Goal: Task Accomplishment & Management: Manage account settings

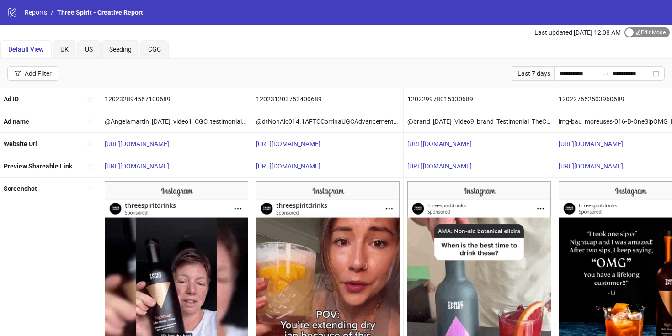
click at [644, 32] on span "Edit Mode Edit Mode" at bounding box center [646, 32] width 45 height 10
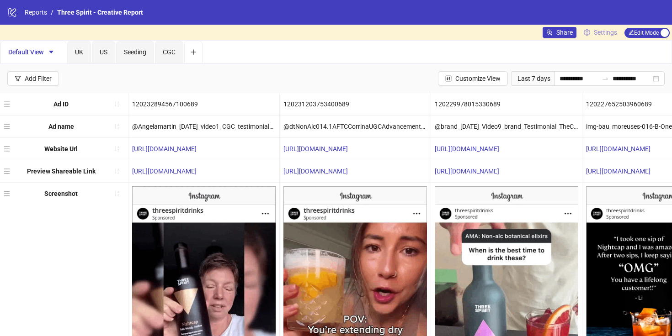
click at [597, 31] on span "Settings" at bounding box center [605, 32] width 23 height 10
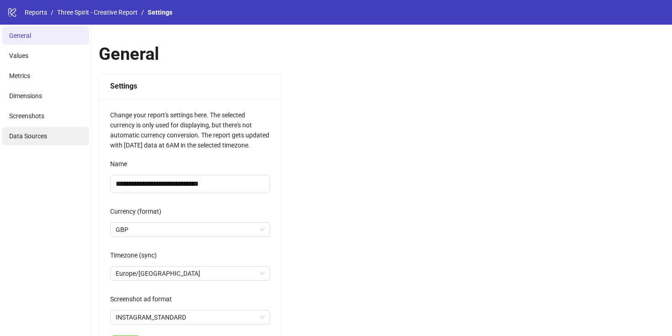
click at [48, 134] on li "Data Sources" at bounding box center [45, 136] width 87 height 18
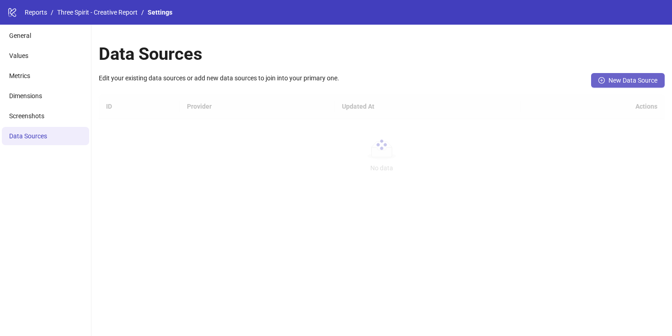
click at [621, 80] on span "New Data Source" at bounding box center [632, 80] width 49 height 7
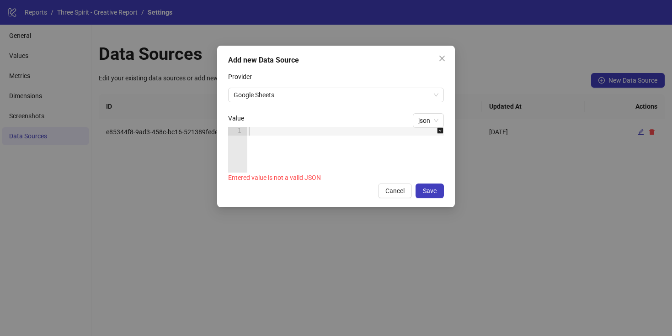
click at [354, 137] on div at bounding box center [350, 158] width 207 height 63
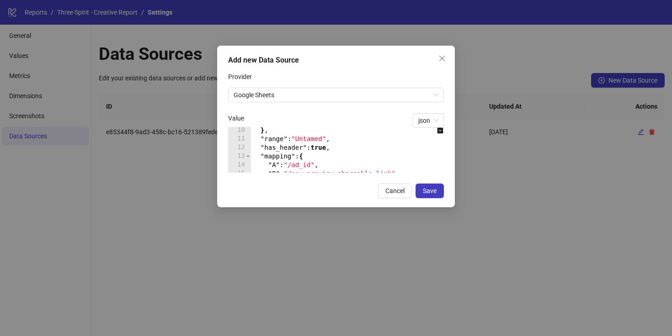
click at [308, 140] on div "} , "range" : "Untamed" , "has_header" : true , "mapping" : { "A" : "/ad_id" , …" at bounding box center [368, 157] width 234 height 63
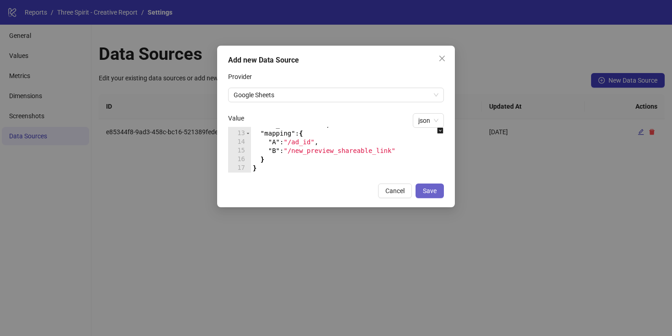
type textarea "**********"
click at [434, 193] on span "Save" at bounding box center [430, 190] width 14 height 7
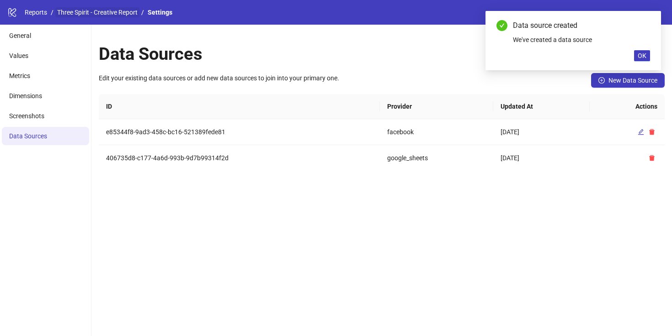
click at [101, 10] on link "Three Spirit - Creative Report" at bounding box center [97, 12] width 84 height 10
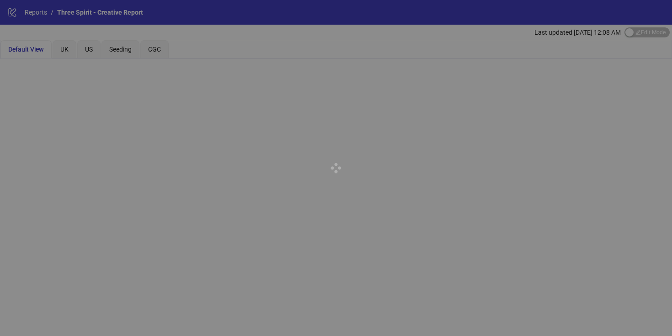
click at [33, 12] on div at bounding box center [336, 168] width 672 height 336
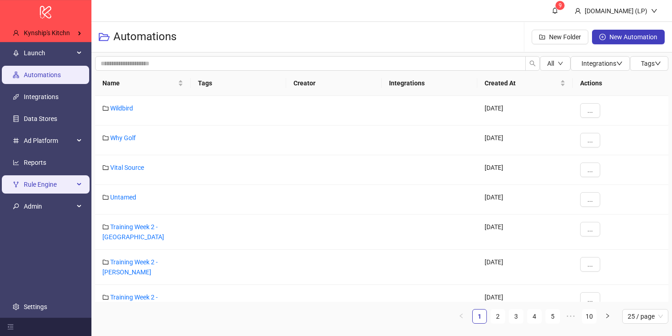
click at [59, 192] on span "Rule Engine" at bounding box center [49, 185] width 50 height 18
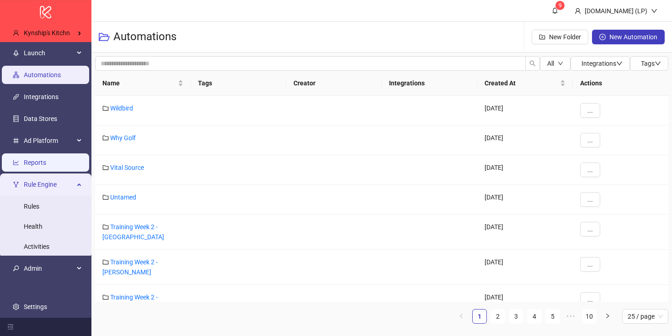
click at [46, 164] on link "Reports" at bounding box center [35, 162] width 22 height 7
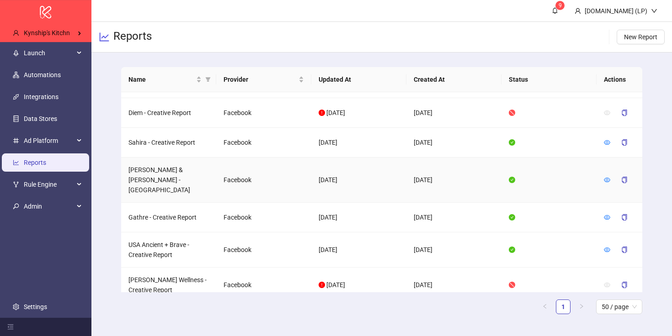
scroll to position [92, 0]
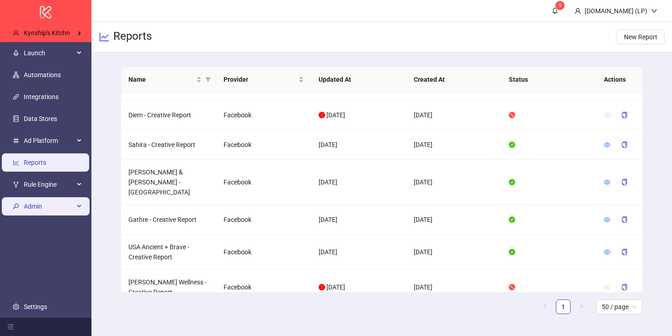
click at [40, 202] on span "Admin" at bounding box center [49, 206] width 50 height 18
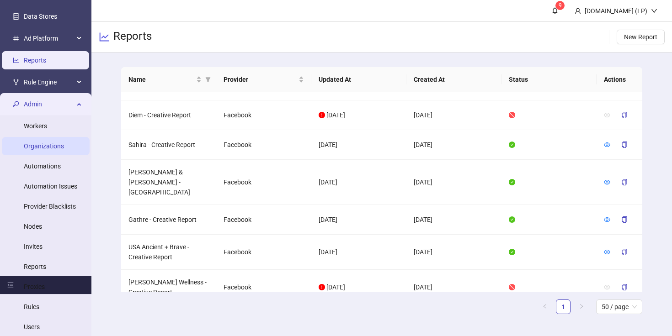
scroll to position [181, 0]
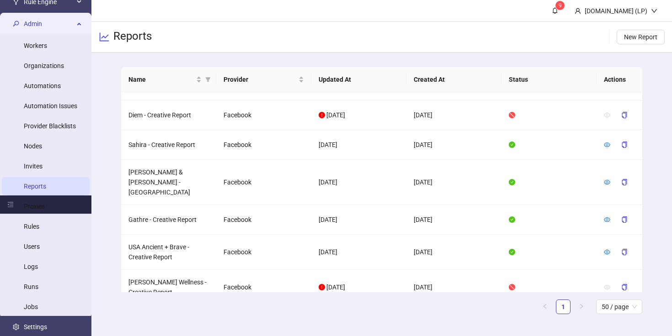
click at [37, 186] on link "Reports" at bounding box center [35, 186] width 22 height 7
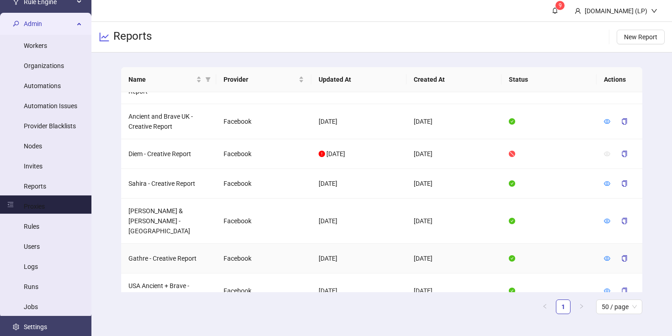
scroll to position [0, 0]
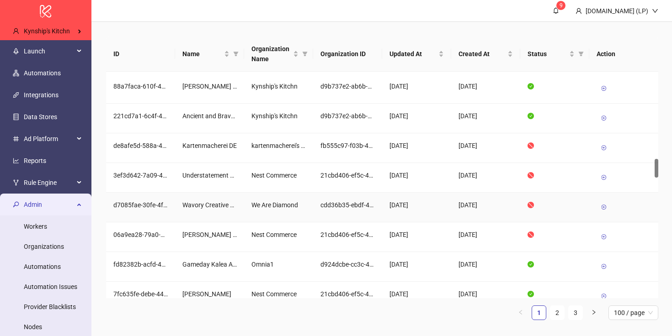
scroll to position [1050, 0]
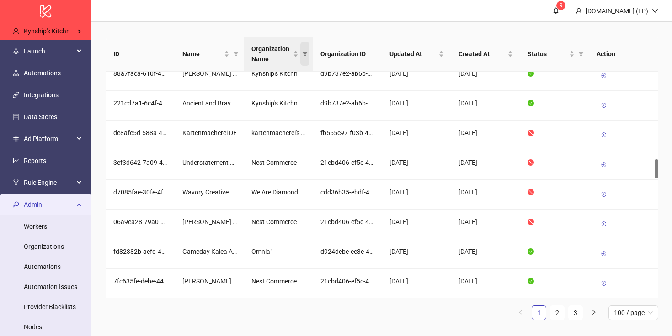
click at [305, 57] on span "Organization Name" at bounding box center [304, 54] width 9 height 24
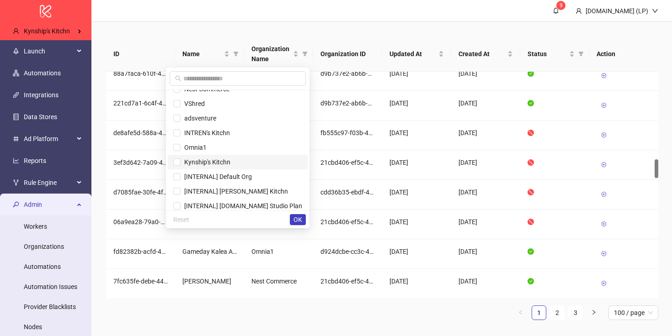
scroll to position [26, 0]
click at [211, 163] on span "Kynship's Kitchn" at bounding box center [206, 160] width 50 height 7
click at [300, 218] on span "OK" at bounding box center [297, 219] width 9 height 7
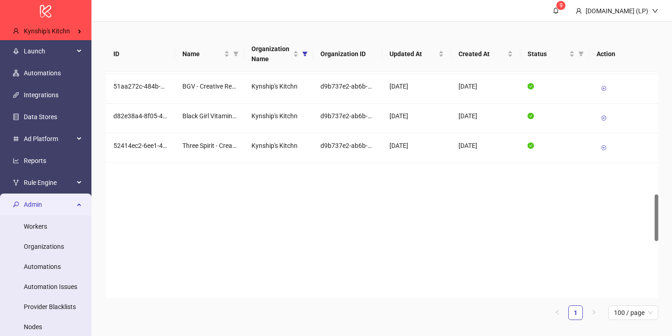
scroll to position [0, 0]
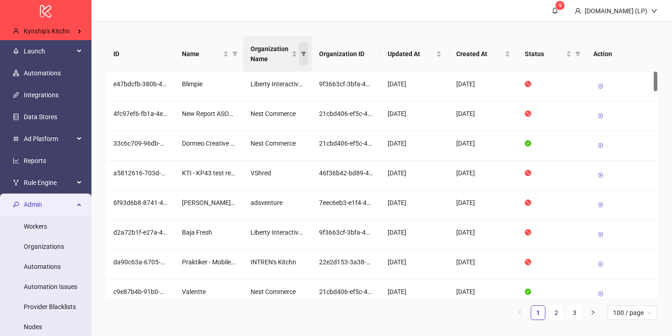
click at [307, 50] on span "Organization Name" at bounding box center [303, 54] width 9 height 24
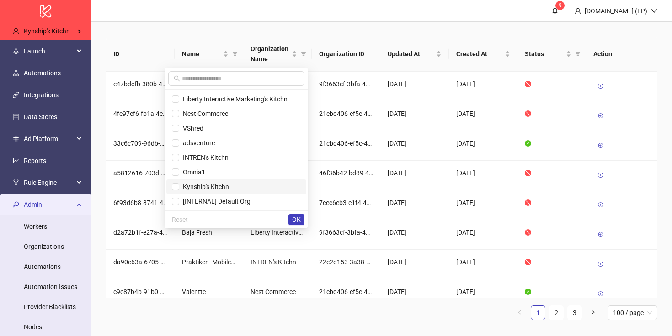
click at [219, 187] on span "Kynship's Kitchn" at bounding box center [204, 186] width 50 height 7
click at [294, 217] on span "OK" at bounding box center [296, 219] width 9 height 7
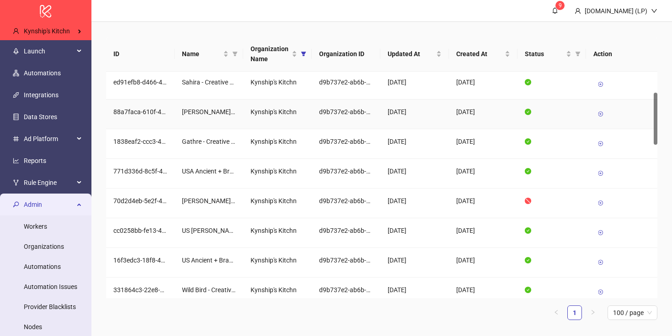
scroll to position [122, 0]
click at [603, 200] on icon at bounding box center [600, 202] width 6 height 6
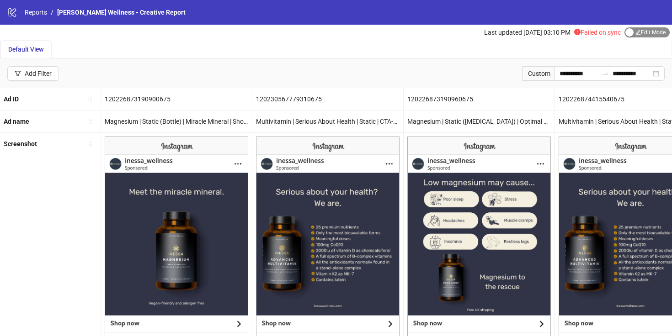
click at [630, 32] on div "button" at bounding box center [629, 32] width 8 height 8
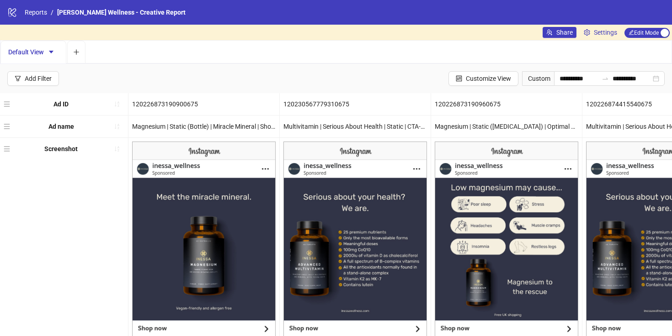
click at [607, 38] on div "Share Settings Edit Mode Edit Mode" at bounding box center [607, 33] width 129 height 16
click at [602, 28] on span "Settings" at bounding box center [605, 32] width 23 height 10
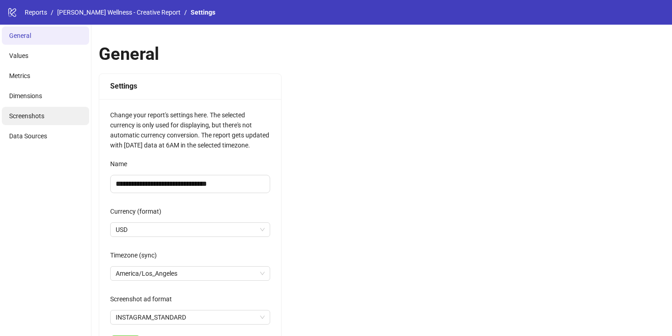
click at [32, 108] on li "Screenshots" at bounding box center [45, 116] width 87 height 18
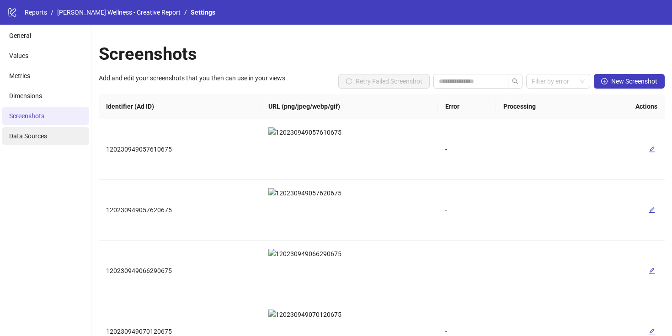
click at [48, 138] on li "Data Sources" at bounding box center [45, 136] width 87 height 18
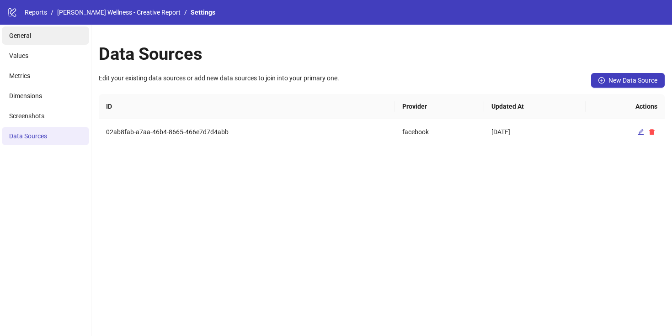
click at [52, 31] on li "General" at bounding box center [45, 36] width 87 height 18
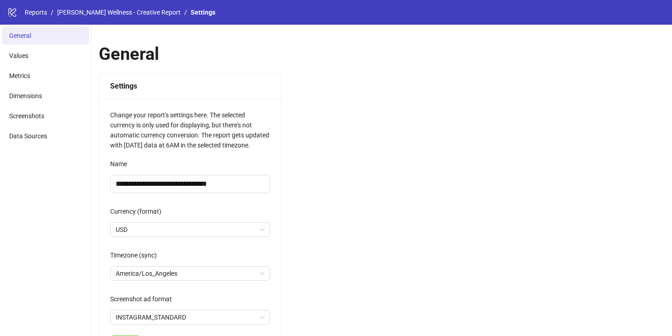
scroll to position [155, 0]
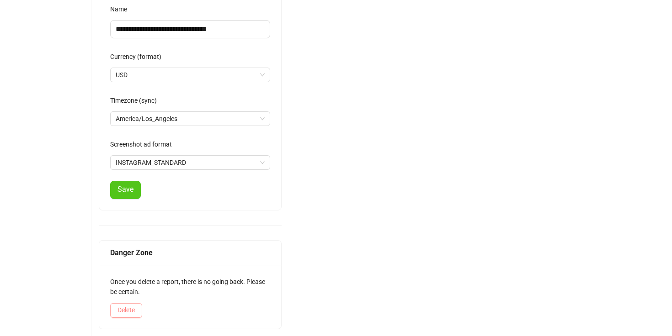
click at [122, 309] on span "Delete" at bounding box center [125, 310] width 17 height 7
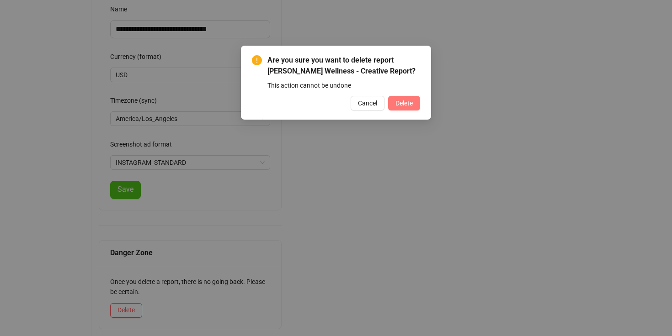
click at [416, 101] on button "Delete" at bounding box center [404, 103] width 32 height 15
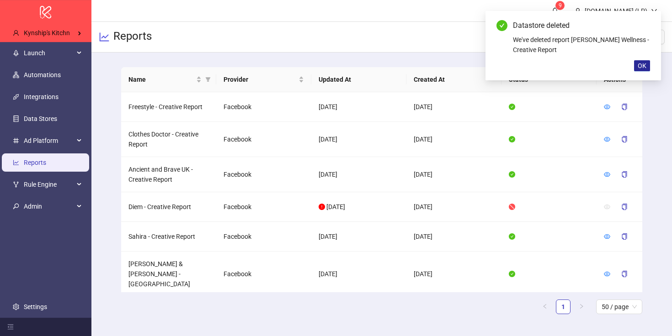
click at [648, 63] on button "OK" at bounding box center [642, 65] width 16 height 11
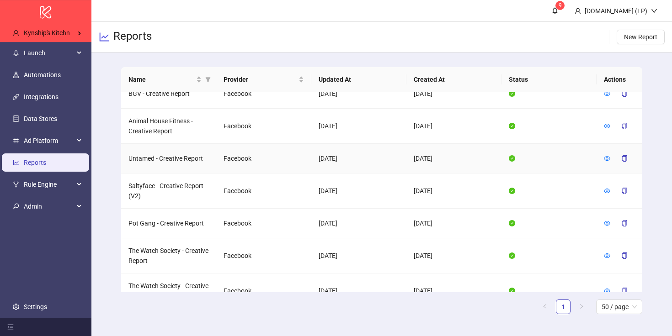
scroll to position [979, 0]
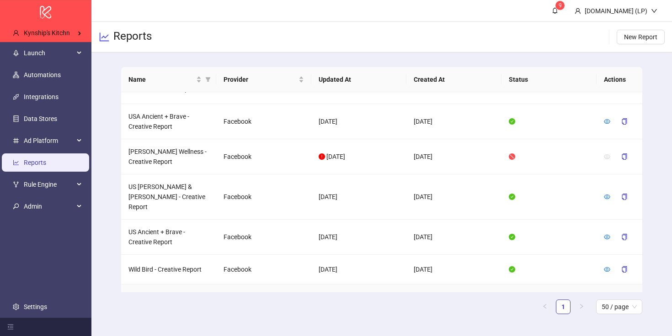
scroll to position [187, 0]
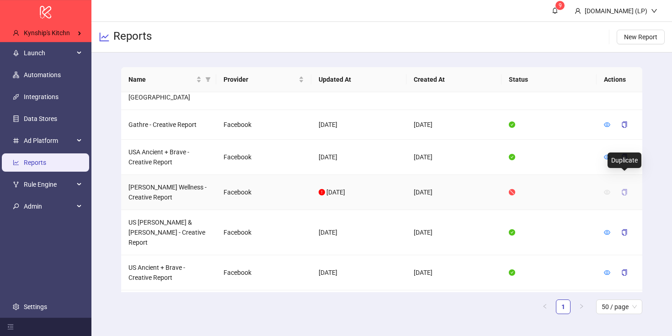
click at [626, 189] on icon "copy" at bounding box center [624, 192] width 6 height 6
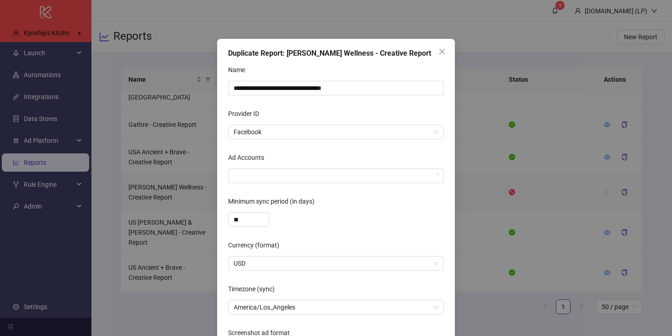
scroll to position [12, 0]
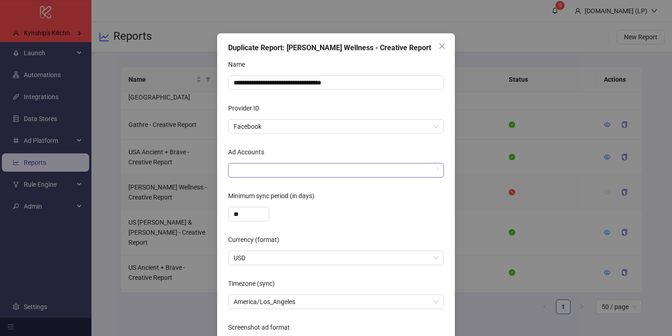
click at [263, 171] on div at bounding box center [331, 170] width 203 height 13
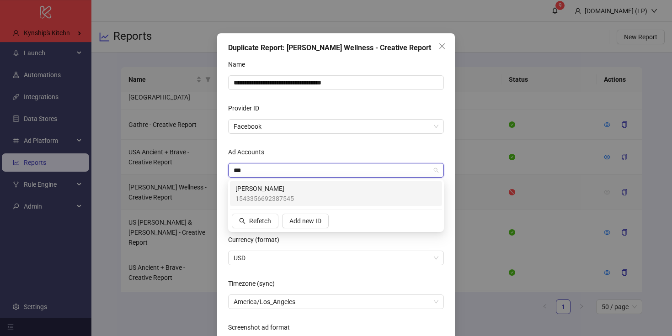
type input "****"
click at [241, 181] on div "Inessa 1543356692387545" at bounding box center [336, 193] width 212 height 25
click at [306, 150] on div "Ad Accounts" at bounding box center [336, 154] width 216 height 18
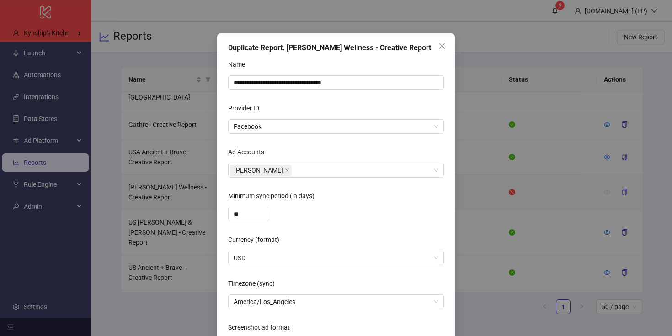
scroll to position [75, 0]
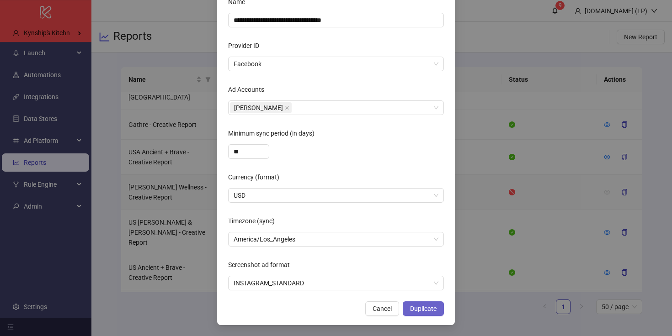
click at [415, 303] on button "Duplicate" at bounding box center [423, 309] width 41 height 15
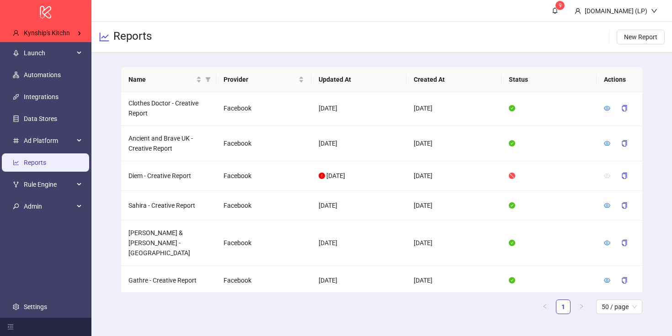
scroll to position [0, 0]
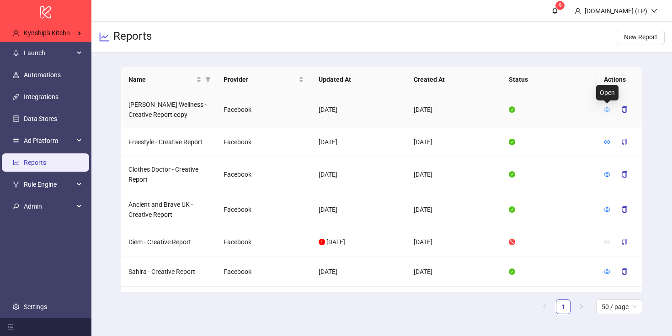
click at [604, 108] on icon "eye" at bounding box center [607, 110] width 6 height 6
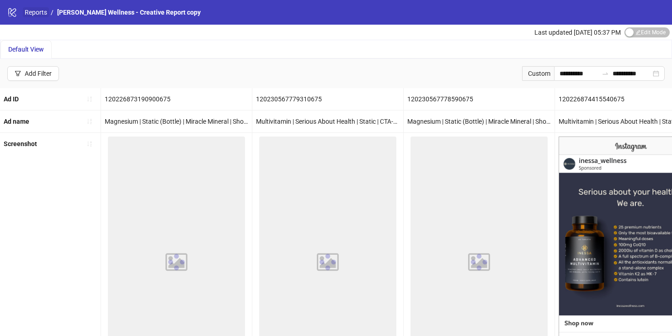
click at [46, 15] on link "Reports" at bounding box center [36, 12] width 26 height 10
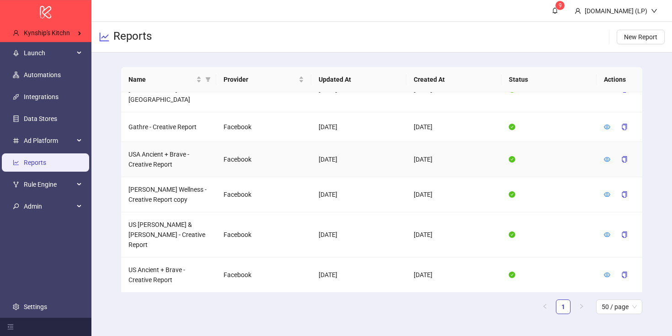
scroll to position [206, 0]
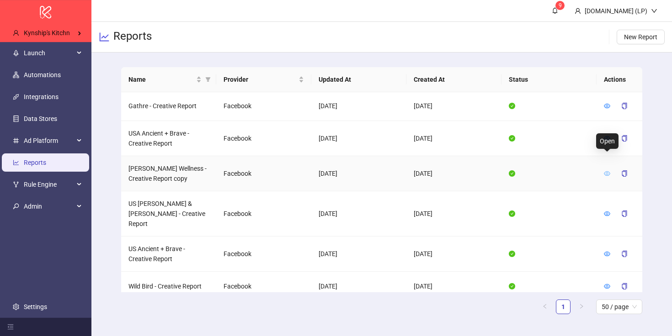
click at [607, 171] on icon "eye" at bounding box center [607, 173] width 6 height 5
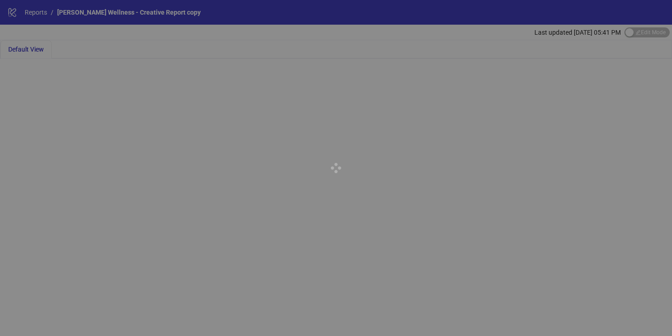
click at [640, 34] on div at bounding box center [336, 168] width 672 height 336
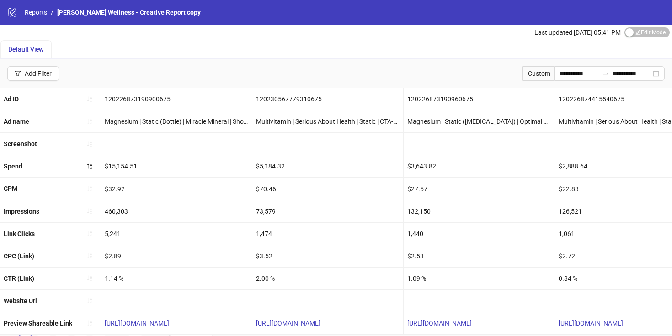
click at [635, 34] on span "Edit Mode Edit Mode" at bounding box center [646, 32] width 45 height 10
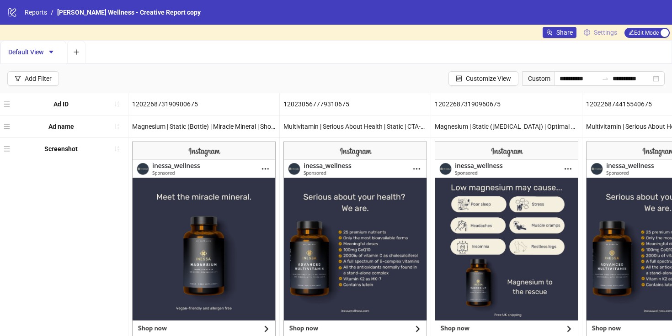
click at [618, 34] on link "Settings" at bounding box center [600, 32] width 41 height 11
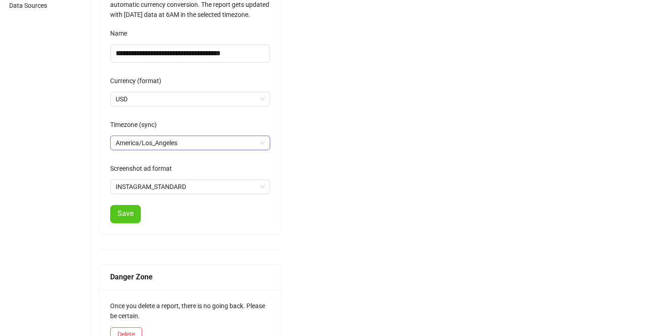
scroll to position [123, 0]
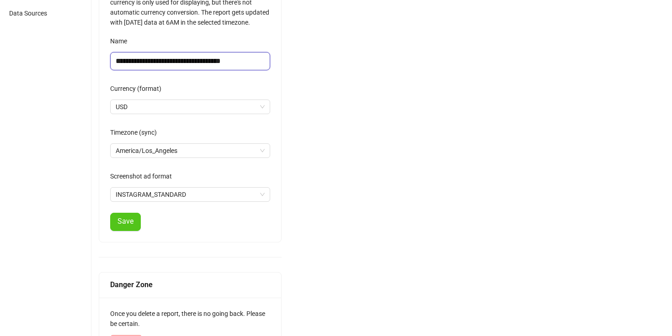
click at [234, 62] on input "**********" at bounding box center [190, 61] width 160 height 18
click at [138, 220] on button "Save" at bounding box center [125, 222] width 31 height 18
click at [228, 62] on input "**********" at bounding box center [190, 61] width 160 height 18
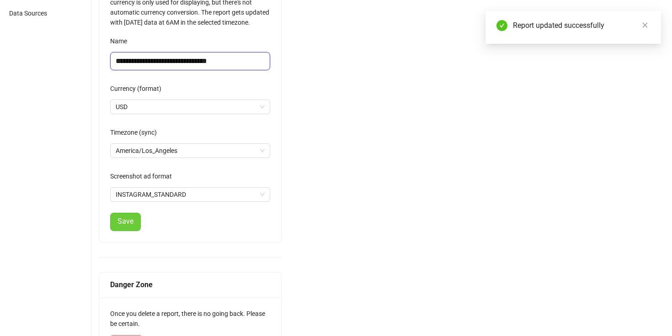
type input "**********"
click at [136, 219] on button "Save" at bounding box center [125, 222] width 31 height 18
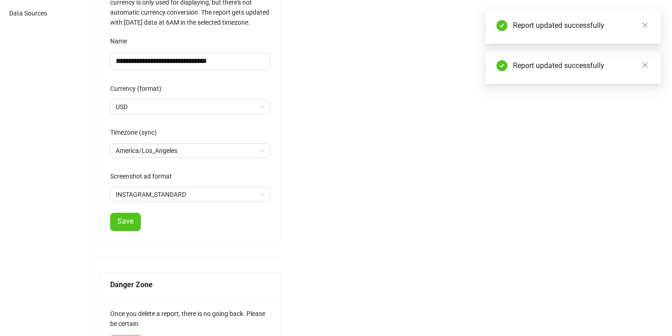
scroll to position [0, 0]
